Goal: Information Seeking & Learning: Learn about a topic

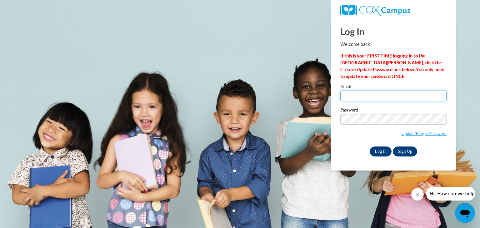
type input "barianma@wauwatosa.k12.wi.us"
click at [383, 151] on input "Log In" at bounding box center [381, 152] width 22 height 10
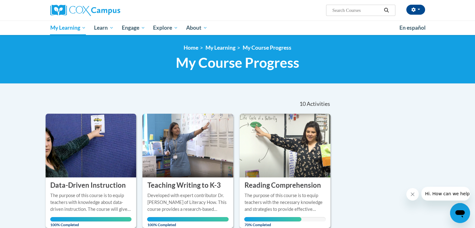
scroll to position [71, 0]
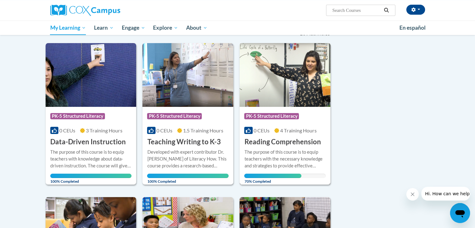
click at [276, 88] on img at bounding box center [285, 75] width 91 height 64
click at [276, 89] on img at bounding box center [285, 75] width 91 height 64
click at [270, 150] on div "The purpose of this course is to equip teachers with the necessary knowledge an…" at bounding box center [285, 159] width 82 height 21
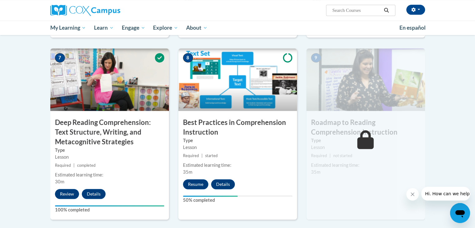
scroll to position [460, 0]
click at [235, 165] on div "Estimated learning time:" at bounding box center [237, 165] width 109 height 7
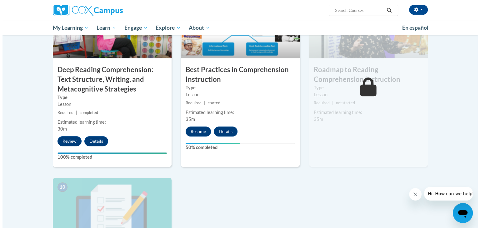
scroll to position [513, 0]
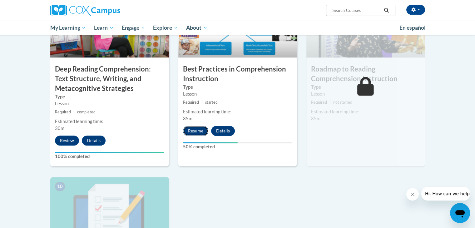
click at [196, 134] on button "Resume" at bounding box center [195, 131] width 25 height 10
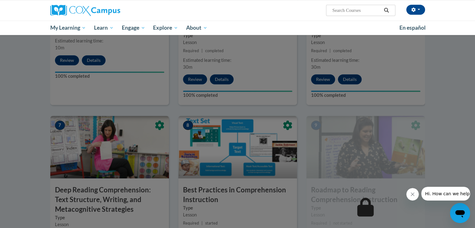
scroll to position [385, 0]
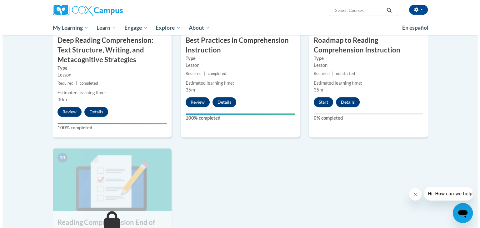
scroll to position [542, 0]
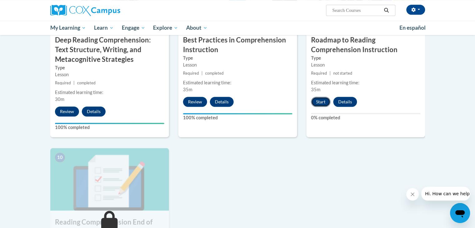
click at [321, 100] on button "Start" at bounding box center [320, 102] width 19 height 10
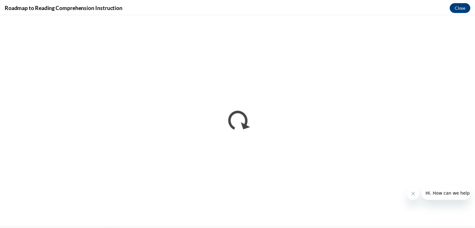
scroll to position [0, 0]
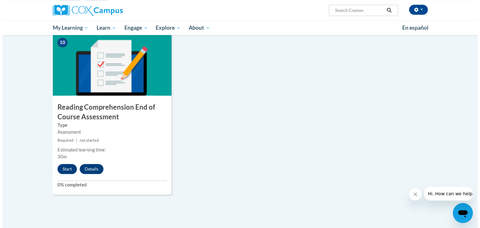
scroll to position [659, 0]
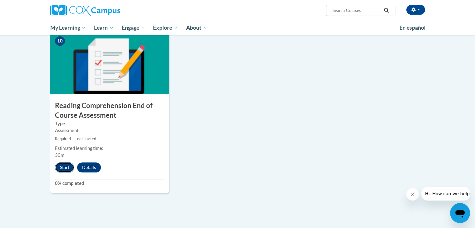
click at [67, 167] on button "Start" at bounding box center [64, 168] width 19 height 10
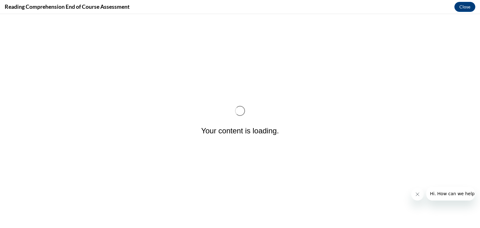
scroll to position [0, 0]
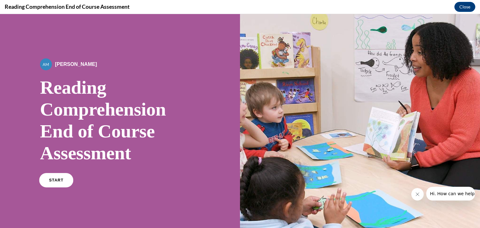
click at [52, 182] on span "START" at bounding box center [56, 180] width 14 height 5
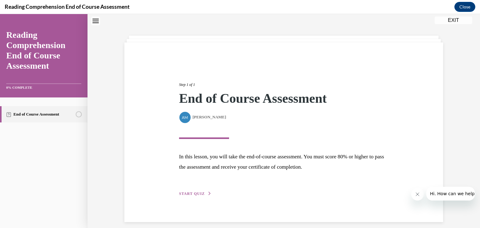
scroll to position [25, 0]
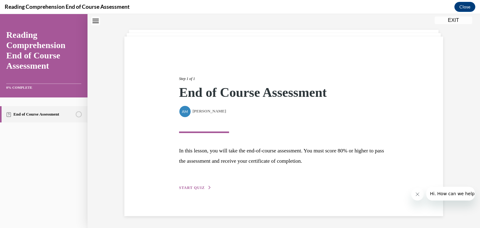
click at [186, 188] on span "START QUIZ" at bounding box center [192, 188] width 26 height 4
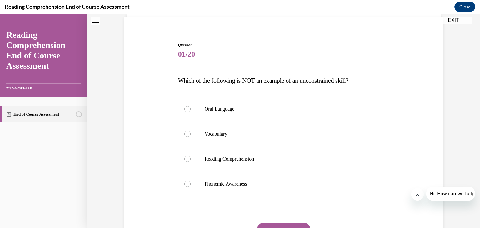
scroll to position [45, 0]
click at [185, 159] on div at bounding box center [187, 159] width 6 height 6
click at [185, 159] on input "Reading Comprehension" at bounding box center [187, 159] width 6 height 6
radio input "true"
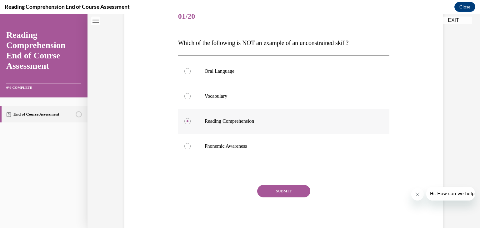
scroll to position [84, 0]
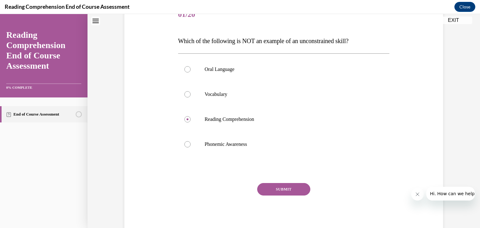
click at [272, 190] on button "SUBMIT" at bounding box center [283, 189] width 53 height 13
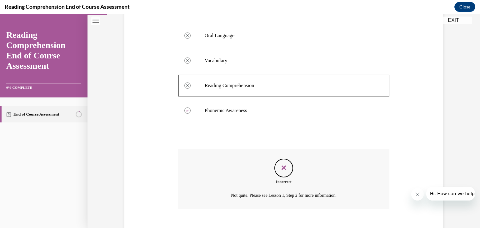
scroll to position [154, 0]
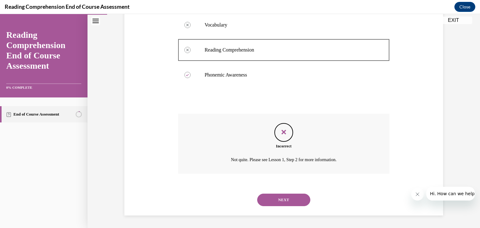
click at [276, 200] on button "NEXT" at bounding box center [283, 200] width 53 height 13
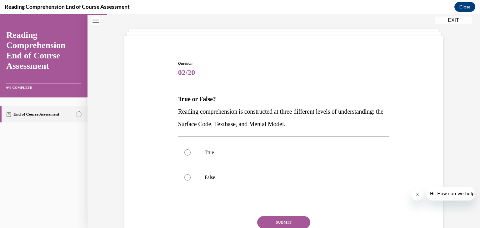
scroll to position [38, 0]
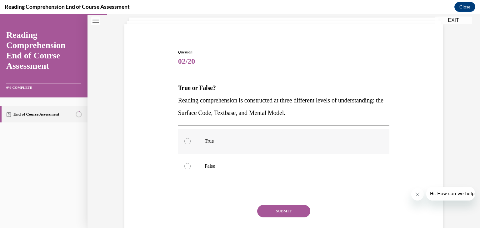
click at [221, 142] on p "True" at bounding box center [289, 141] width 169 height 6
click at [191, 142] on input "True" at bounding box center [187, 141] width 6 height 6
radio input "true"
click at [272, 209] on button "SUBMIT" at bounding box center [283, 211] width 53 height 13
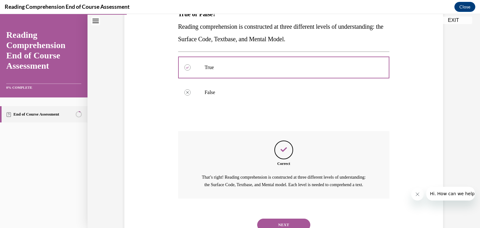
scroll to position [143, 0]
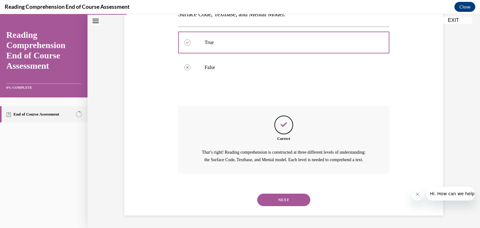
click at [269, 207] on div "NEXT" at bounding box center [284, 200] width 212 height 25
click at [267, 199] on button "NEXT" at bounding box center [283, 200] width 53 height 13
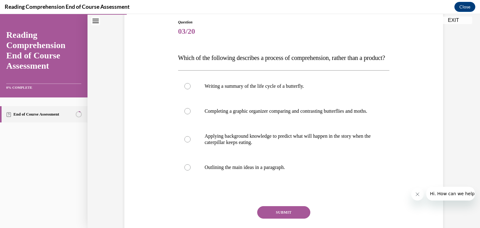
scroll to position [71, 0]
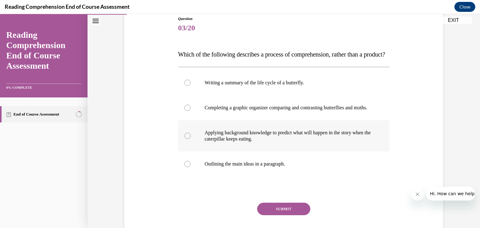
click at [231, 142] on p "Applying background knowledge to predict what will happen in the story when the…" at bounding box center [289, 136] width 169 height 13
click at [191, 139] on input "Applying background knowledge to predict what will happen in the story when the…" at bounding box center [187, 136] width 6 height 6
radio input "true"
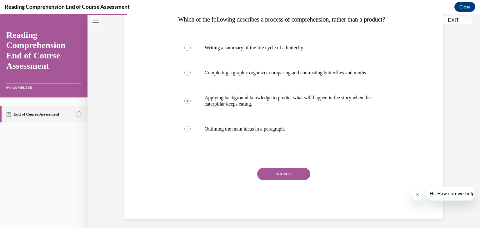
scroll to position [106, 0]
click at [272, 180] on button "SUBMIT" at bounding box center [283, 174] width 53 height 13
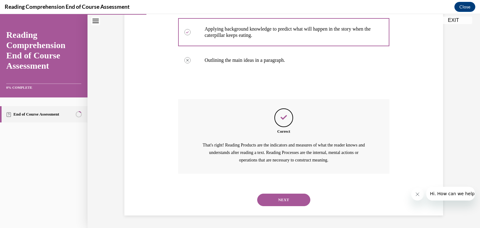
click at [268, 204] on button "NEXT" at bounding box center [283, 200] width 53 height 13
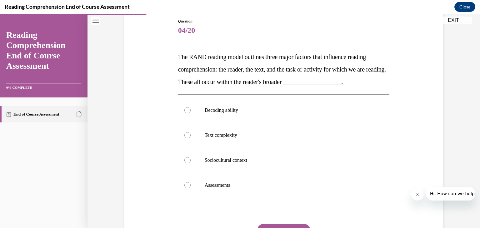
scroll to position [69, 0]
click at [225, 134] on p "Text complexity" at bounding box center [289, 135] width 169 height 6
click at [191, 134] on input "Text complexity" at bounding box center [187, 135] width 6 height 6
radio input "true"
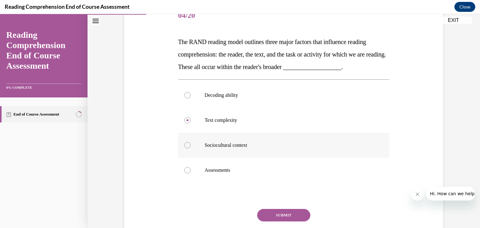
scroll to position [85, 0]
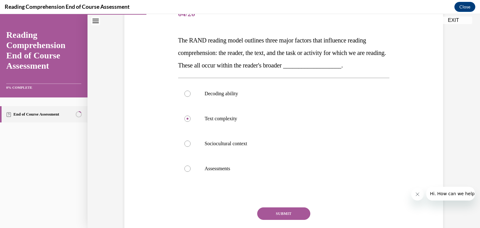
click at [272, 218] on button "SUBMIT" at bounding box center [283, 214] width 53 height 13
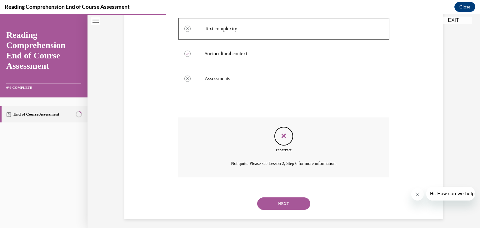
click at [271, 201] on button "NEXT" at bounding box center [283, 204] width 53 height 13
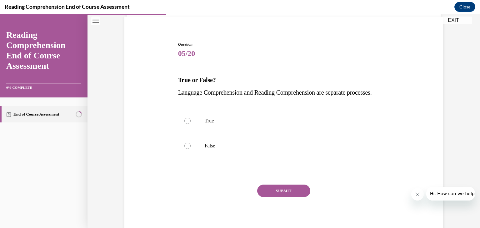
scroll to position [50, 0]
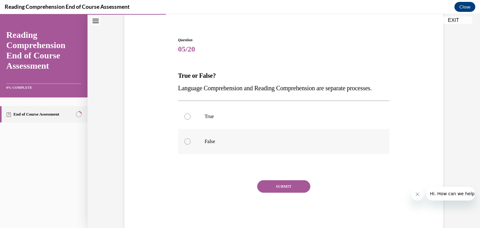
click at [208, 145] on p "False" at bounding box center [289, 141] width 169 height 6
click at [191, 145] on input "False" at bounding box center [187, 141] width 6 height 6
radio input "true"
click at [267, 193] on button "SUBMIT" at bounding box center [283, 186] width 53 height 13
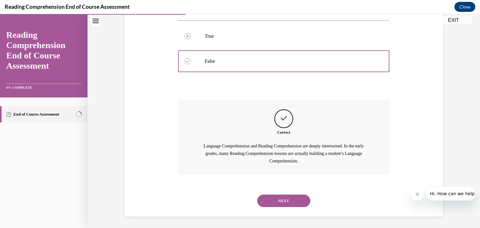
scroll to position [143, 0]
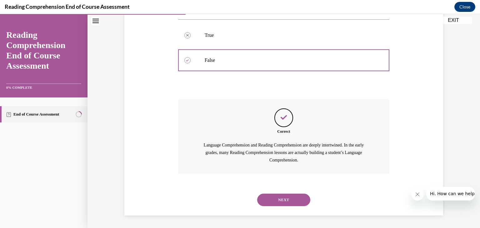
click at [267, 200] on button "NEXT" at bounding box center [283, 200] width 53 height 13
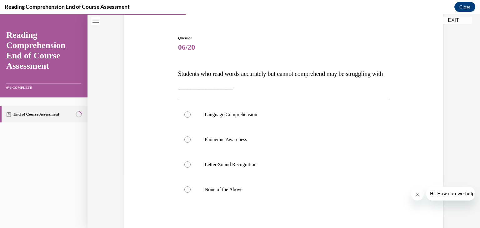
scroll to position [63, 0]
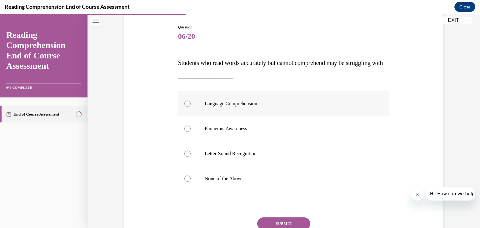
click at [250, 105] on p "Language Comprehension" at bounding box center [289, 104] width 169 height 6
click at [191, 105] on input "Language Comprehension" at bounding box center [187, 104] width 6 height 6
radio input "true"
click at [269, 220] on button "SUBMIT" at bounding box center [283, 224] width 53 height 13
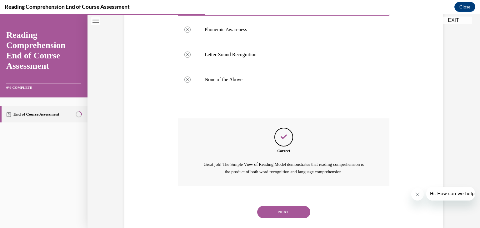
click at [269, 214] on button "NEXT" at bounding box center [283, 212] width 53 height 13
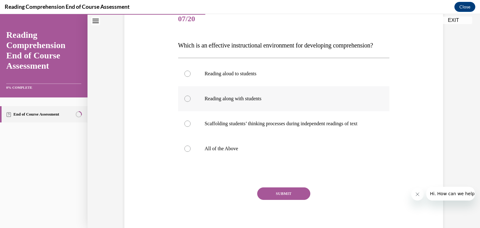
scroll to position [80, 0]
click at [255, 152] on p "All of the Above" at bounding box center [289, 149] width 169 height 6
click at [191, 152] on input "All of the Above" at bounding box center [187, 149] width 6 height 6
radio input "true"
click at [281, 200] on button "SUBMIT" at bounding box center [283, 194] width 53 height 13
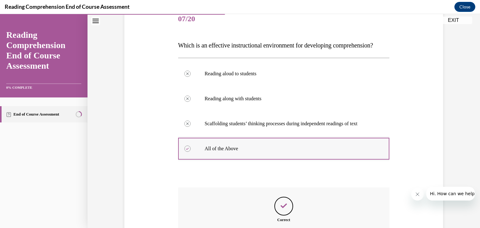
scroll to position [174, 0]
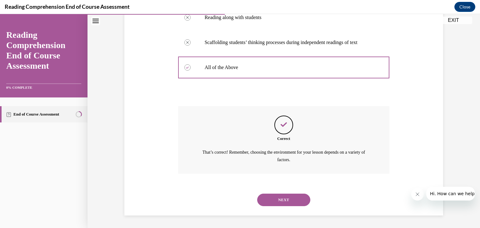
click at [274, 205] on button "NEXT" at bounding box center [283, 200] width 53 height 13
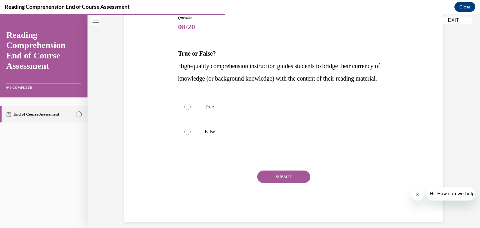
scroll to position [72, 0]
click at [219, 120] on label "True" at bounding box center [284, 107] width 212 height 25
click at [191, 110] on input "True" at bounding box center [187, 107] width 6 height 6
radio input "true"
click at [267, 183] on button "SUBMIT" at bounding box center [283, 177] width 53 height 13
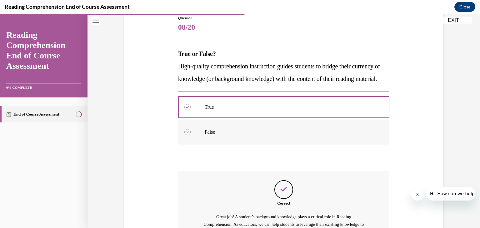
scroll to position [156, 0]
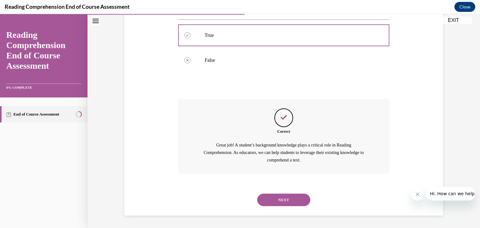
click at [265, 204] on button "NEXT" at bounding box center [283, 200] width 53 height 13
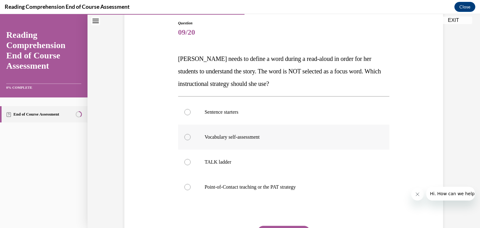
scroll to position [78, 0]
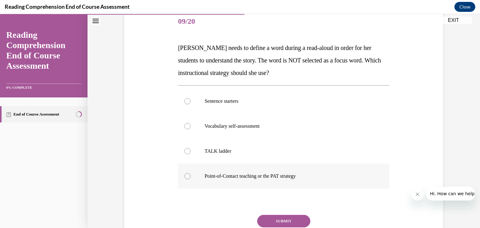
click at [285, 176] on p "Point-of-Contact teaching or the PAT strategy" at bounding box center [289, 176] width 169 height 6
click at [191, 176] on input "Point-of-Contact teaching or the PAT strategy" at bounding box center [187, 176] width 6 height 6
radio input "true"
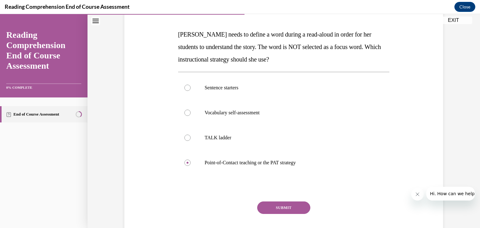
click at [278, 209] on button "SUBMIT" at bounding box center [283, 208] width 53 height 13
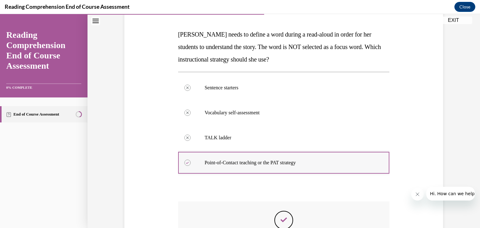
scroll to position [179, 0]
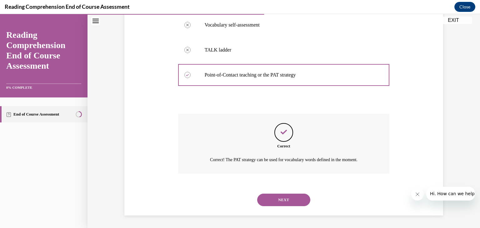
click at [273, 202] on button "NEXT" at bounding box center [283, 200] width 53 height 13
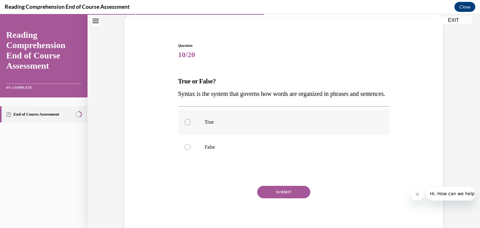
scroll to position [59, 0]
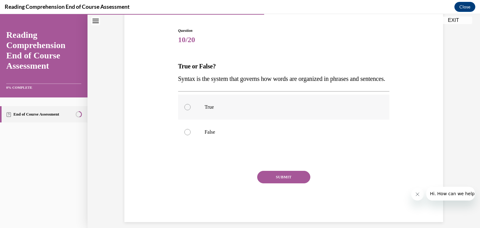
click at [236, 110] on p "True" at bounding box center [289, 107] width 169 height 6
click at [191, 110] on input "True" at bounding box center [187, 107] width 6 height 6
radio input "true"
click at [278, 183] on button "SUBMIT" at bounding box center [283, 177] width 53 height 13
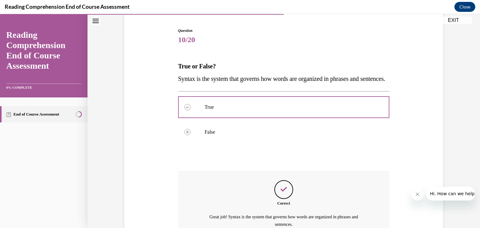
scroll to position [136, 0]
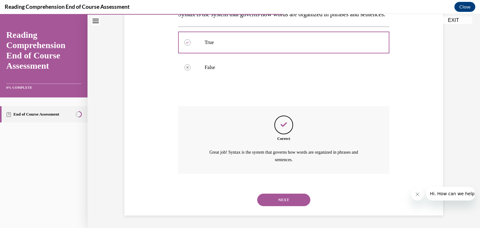
click at [268, 204] on button "NEXT" at bounding box center [283, 200] width 53 height 13
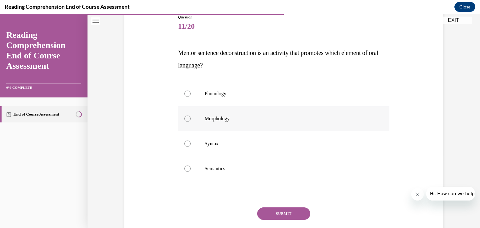
scroll to position [72, 0]
click at [302, 146] on p "Syntax" at bounding box center [289, 144] width 169 height 6
click at [191, 146] on input "Syntax" at bounding box center [187, 144] width 6 height 6
radio input "true"
click at [291, 211] on button "SUBMIT" at bounding box center [283, 214] width 53 height 13
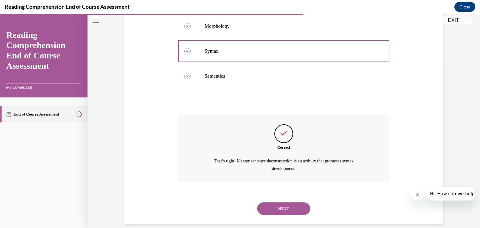
click at [281, 209] on button "NEXT" at bounding box center [283, 209] width 53 height 13
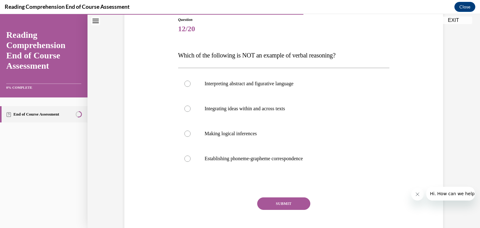
scroll to position [73, 0]
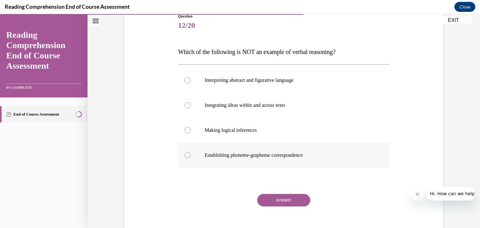
click at [253, 156] on p "Establishing phoneme-grapheme correspondence" at bounding box center [289, 155] width 169 height 6
click at [191, 156] on input "Establishing phoneme-grapheme correspondence" at bounding box center [187, 155] width 6 height 6
radio input "true"
click at [272, 200] on button "SUBMIT" at bounding box center [283, 200] width 53 height 13
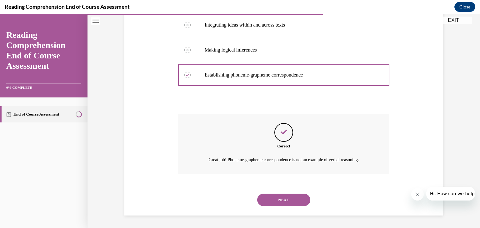
click at [288, 204] on button "NEXT" at bounding box center [283, 200] width 53 height 13
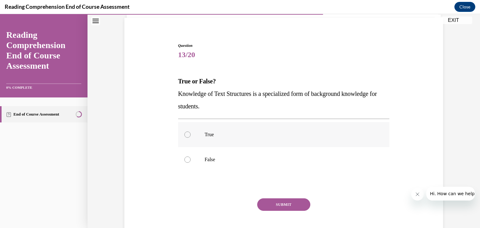
scroll to position [55, 0]
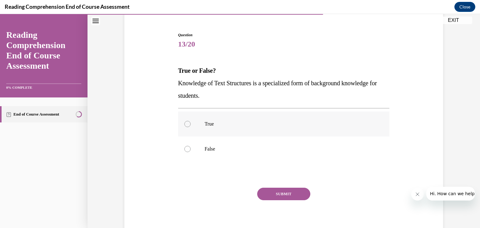
click at [254, 117] on label "True" at bounding box center [284, 124] width 212 height 25
click at [191, 121] on input "True" at bounding box center [187, 124] width 6 height 6
radio input "true"
click at [273, 193] on button "SUBMIT" at bounding box center [283, 194] width 53 height 13
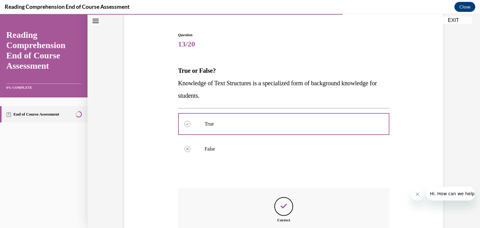
scroll to position [136, 0]
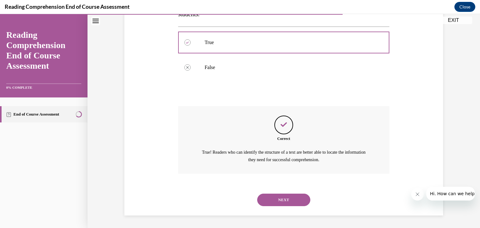
click at [286, 201] on button "NEXT" at bounding box center [283, 200] width 53 height 13
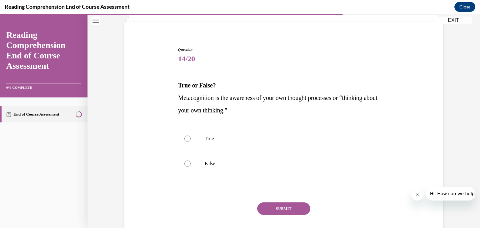
scroll to position [40, 0]
click at [221, 141] on p "True" at bounding box center [289, 139] width 169 height 6
click at [191, 141] on input "True" at bounding box center [187, 139] width 6 height 6
radio input "true"
click at [270, 206] on button "SUBMIT" at bounding box center [283, 209] width 53 height 13
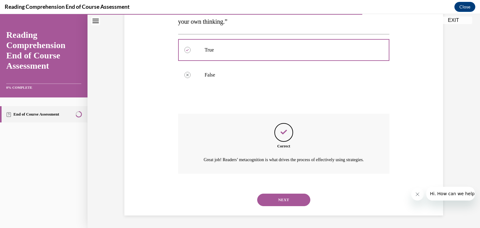
scroll to position [136, 0]
click at [275, 203] on button "NEXT" at bounding box center [283, 200] width 53 height 13
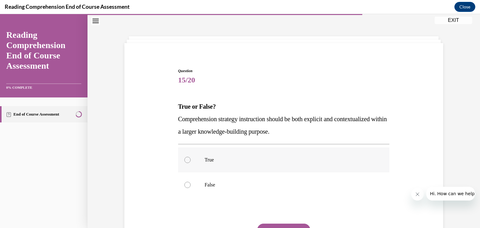
scroll to position [59, 0]
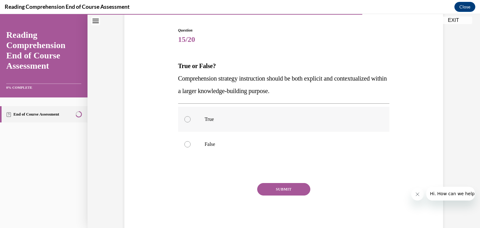
click at [248, 118] on p "True" at bounding box center [289, 119] width 169 height 6
click at [191, 118] on input "True" at bounding box center [187, 119] width 6 height 6
radio input "true"
click at [267, 187] on button "SUBMIT" at bounding box center [283, 189] width 53 height 13
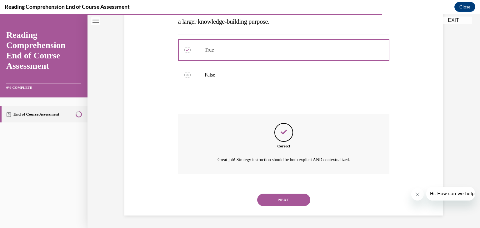
scroll to position [128, 0]
click at [283, 207] on div "NEXT" at bounding box center [284, 200] width 212 height 25
click at [276, 194] on button "NEXT" at bounding box center [283, 200] width 53 height 13
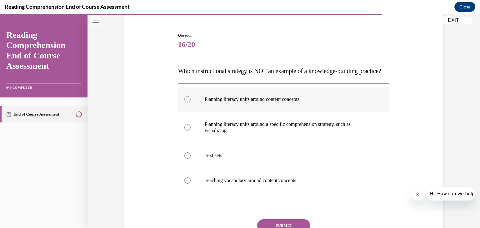
scroll to position [63, 0]
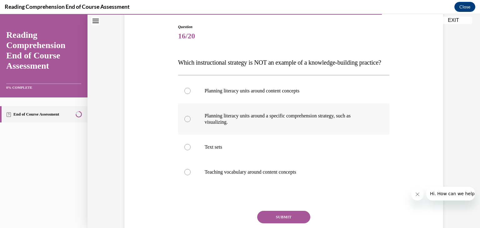
click at [239, 125] on p "Planning literacy units around a specific comprehension strategy, such as visua…" at bounding box center [289, 119] width 169 height 13
click at [191, 122] on input "Planning literacy units around a specific comprehension strategy, such as visua…" at bounding box center [187, 119] width 6 height 6
radio input "true"
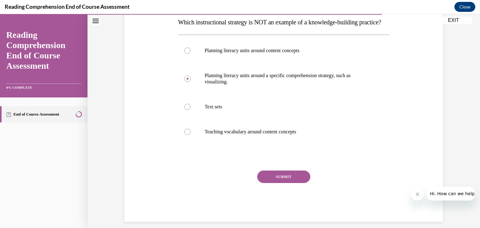
click at [291, 183] on button "SUBMIT" at bounding box center [283, 177] width 53 height 13
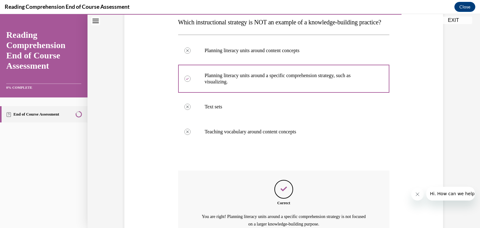
scroll to position [180, 0]
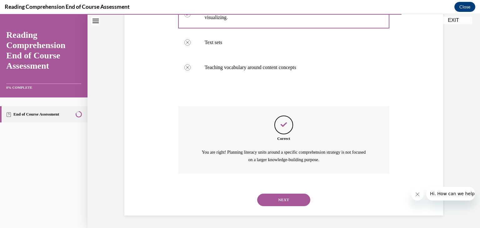
click at [284, 202] on button "NEXT" at bounding box center [283, 200] width 53 height 13
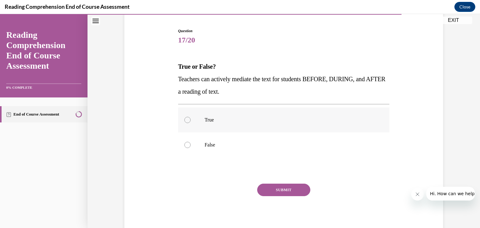
scroll to position [59, 0]
click at [276, 119] on p "True" at bounding box center [289, 119] width 169 height 6
click at [191, 119] on input "True" at bounding box center [187, 119] width 6 height 6
radio input "true"
click at [275, 189] on button "SUBMIT" at bounding box center [283, 189] width 53 height 13
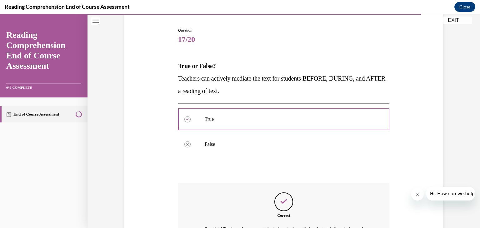
scroll to position [136, 0]
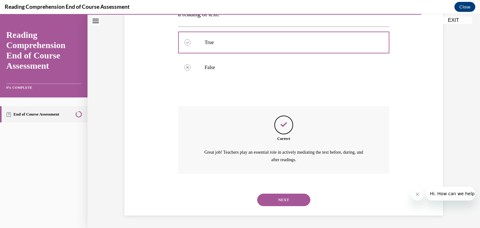
click at [295, 202] on button "NEXT" at bounding box center [283, 200] width 53 height 13
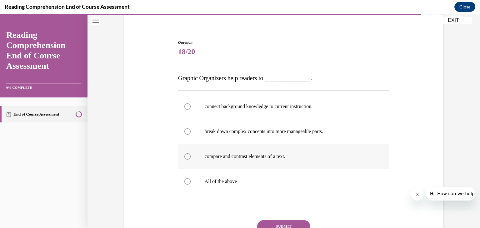
scroll to position [69, 0]
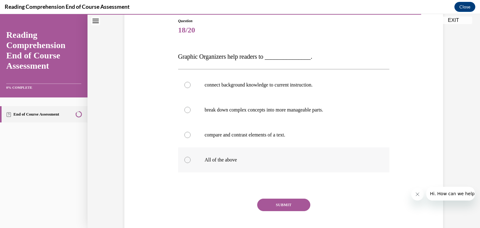
click at [230, 162] on p "All of the above" at bounding box center [289, 160] width 169 height 6
click at [191, 162] on input "All of the above" at bounding box center [187, 160] width 6 height 6
radio input "true"
click at [279, 207] on button "SUBMIT" at bounding box center [283, 205] width 53 height 13
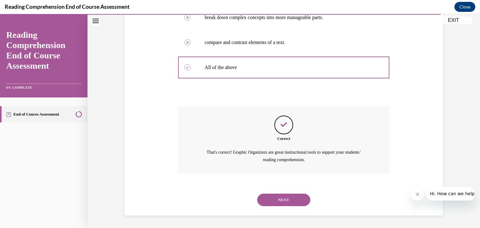
click at [286, 203] on button "NEXT" at bounding box center [283, 200] width 53 height 13
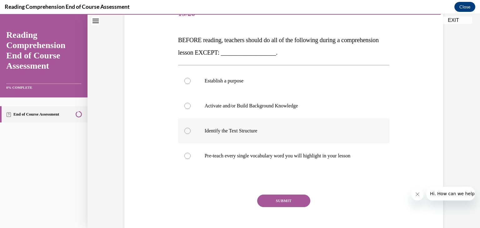
scroll to position [85, 0]
click at [309, 159] on label "Pre-teach every single vocabulary word you will highlight in your lesson" at bounding box center [284, 156] width 212 height 25
click at [191, 159] on input "Pre-teach every single vocabulary word you will highlight in your lesson" at bounding box center [187, 156] width 6 height 6
radio input "true"
click at [295, 198] on button "SUBMIT" at bounding box center [283, 201] width 53 height 13
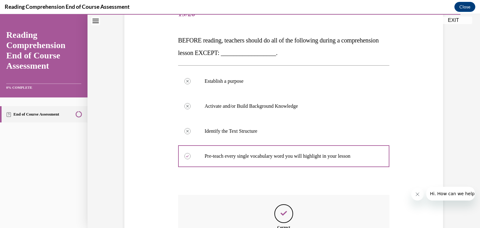
scroll to position [174, 0]
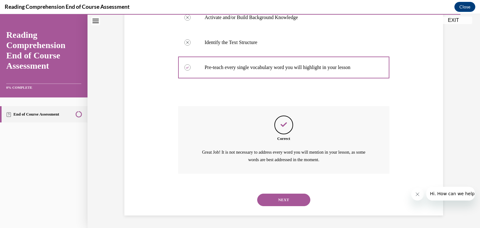
click at [276, 203] on button "NEXT" at bounding box center [283, 200] width 53 height 13
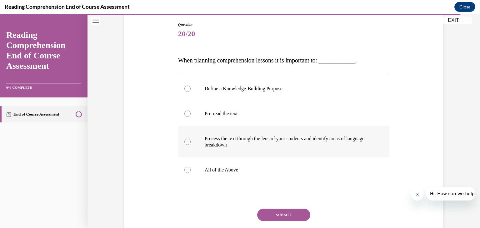
scroll to position [68, 0]
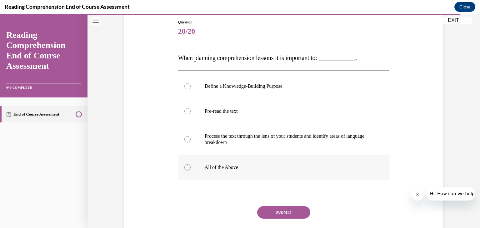
click at [294, 172] on label "All of the Above" at bounding box center [284, 167] width 212 height 25
click at [191, 171] on input "All of the Above" at bounding box center [187, 167] width 6 height 6
radio input "true"
click at [291, 207] on button "SUBMIT" at bounding box center [283, 212] width 53 height 13
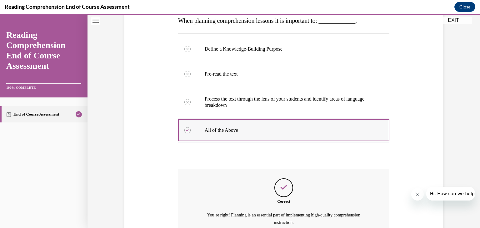
scroll to position [168, 0]
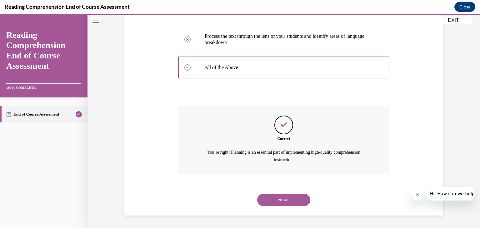
click at [297, 198] on button "NEXT" at bounding box center [283, 200] width 53 height 13
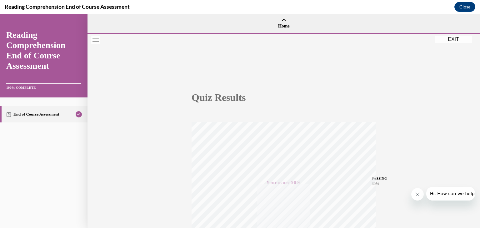
scroll to position [0, 0]
click at [449, 43] on div "Quiz Results PASSING 80% Your score 90% Passed PASSING 80% Your score Your scor…" at bounding box center [284, 184] width 393 height 301
click at [450, 40] on button "EXIT" at bounding box center [454, 40] width 38 height 8
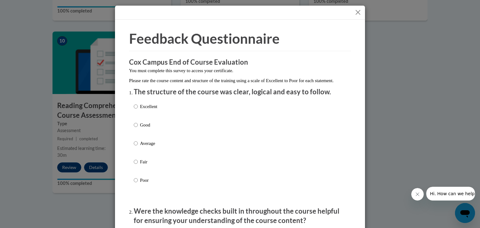
click at [147, 147] on p "Average" at bounding box center [148, 143] width 17 height 7
click at [138, 147] on input "Average" at bounding box center [136, 143] width 4 height 7
radio input "true"
click at [357, 12] on button "Close" at bounding box center [358, 12] width 8 height 8
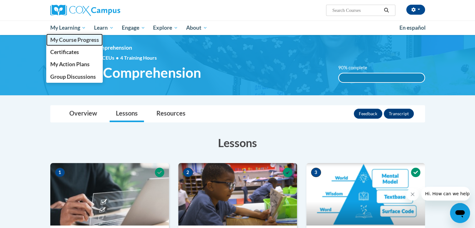
click at [74, 38] on span "My Course Progress" at bounding box center [74, 40] width 49 height 7
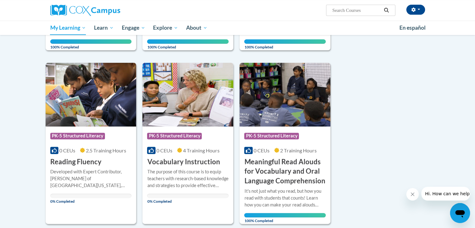
scroll to position [205, 0]
click at [78, 117] on img at bounding box center [91, 95] width 91 height 64
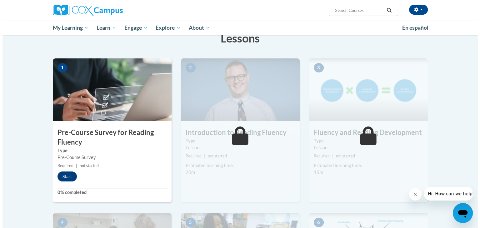
scroll to position [108, 0]
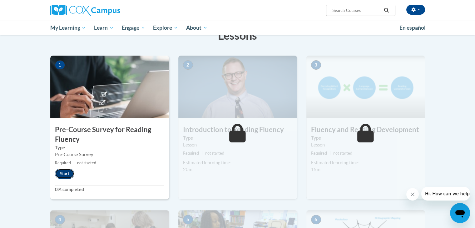
click at [60, 174] on button "Start" at bounding box center [64, 174] width 19 height 10
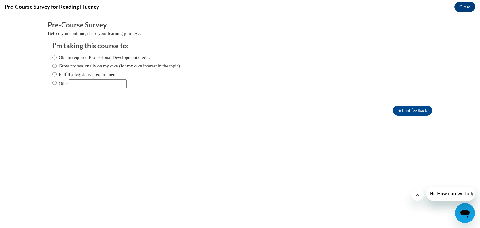
scroll to position [0, 0]
click at [54, 74] on label "Fulfill a legislative requirement." at bounding box center [85, 74] width 65 height 7
click at [54, 74] on input "Fulfill a legislative requirement." at bounding box center [55, 74] width 4 height 7
radio input "true"
click at [406, 112] on input "Submit feedback" at bounding box center [412, 111] width 39 height 10
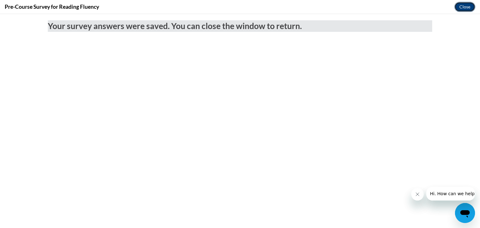
click at [462, 10] on button "Close" at bounding box center [465, 7] width 21 height 10
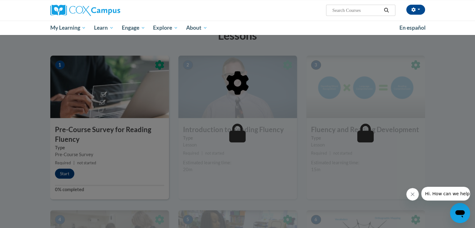
click at [102, 121] on div at bounding box center [237, 115] width 375 height 119
click at [85, 79] on div at bounding box center [237, 115] width 375 height 119
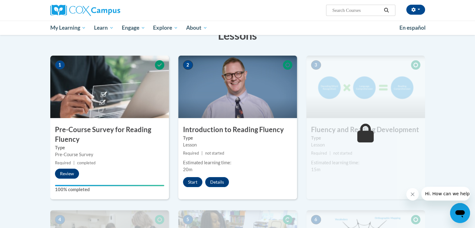
click at [277, 95] on img at bounding box center [237, 87] width 119 height 63
click at [190, 181] on button "Start" at bounding box center [192, 182] width 19 height 10
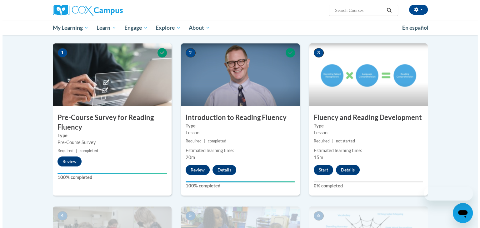
scroll to position [128, 0]
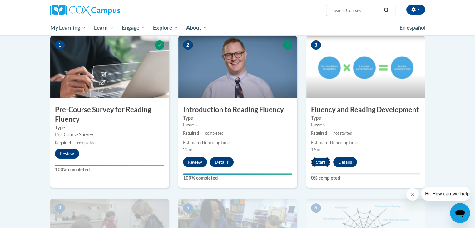
click at [322, 161] on button "Start" at bounding box center [320, 162] width 19 height 10
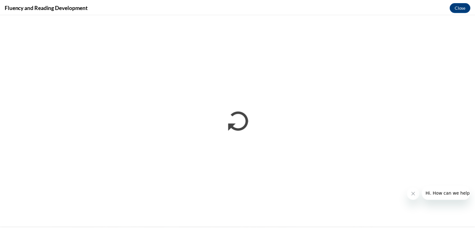
scroll to position [0, 0]
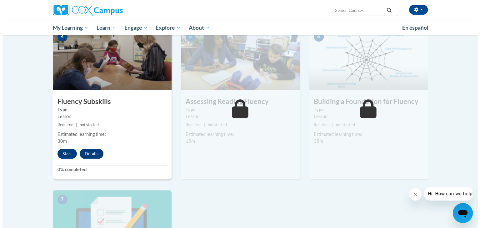
scroll to position [314, 0]
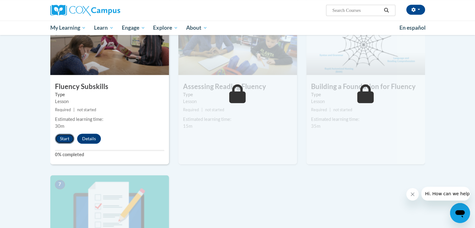
click at [66, 139] on button "Start" at bounding box center [64, 139] width 19 height 10
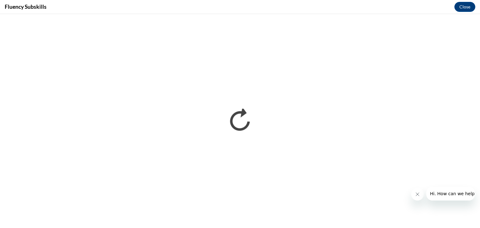
scroll to position [0, 0]
